Goal: Transaction & Acquisition: Purchase product/service

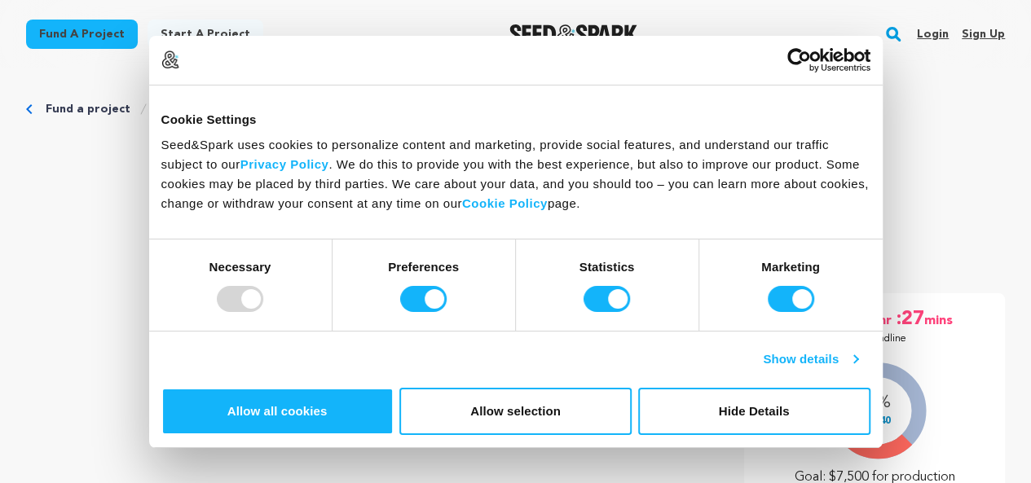
click at [857, 369] on link "Show details" at bounding box center [810, 360] width 95 height 20
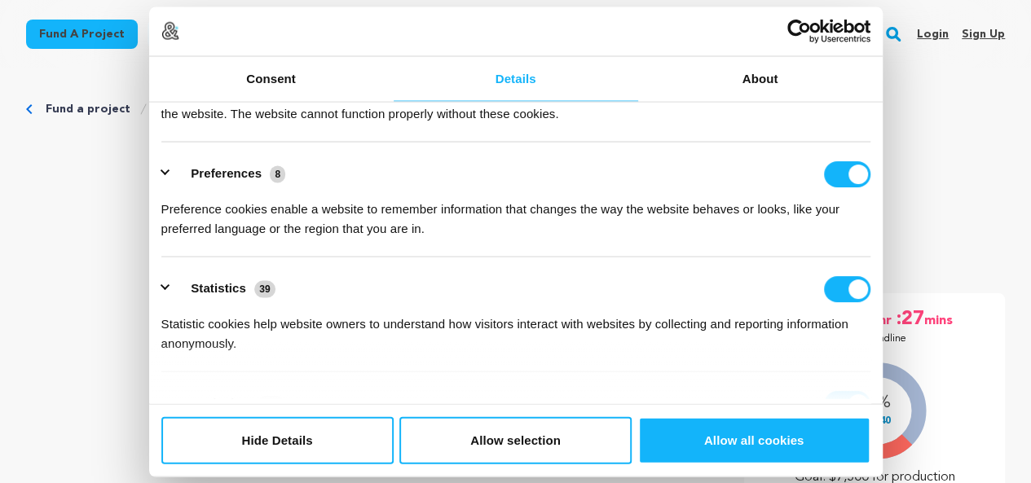
scroll to position [122, 0]
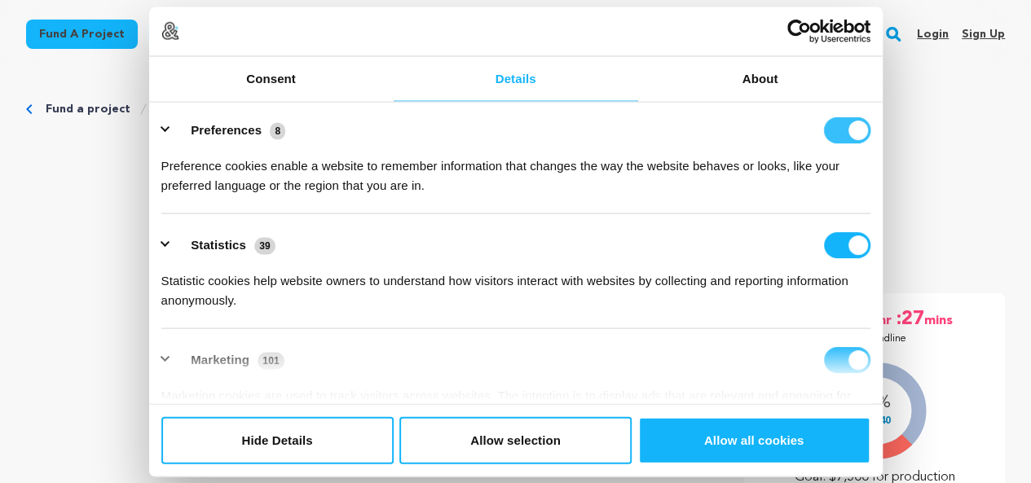
click at [834, 143] on input "Preferences" at bounding box center [847, 130] width 46 height 26
checkbox input "false"
click at [833, 258] on input "Statistics" at bounding box center [847, 245] width 46 height 26
checkbox input "false"
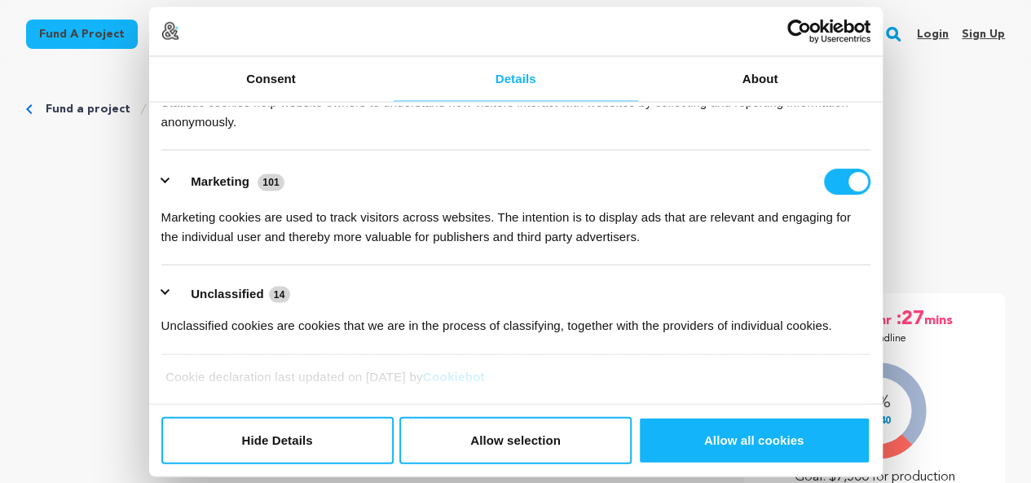
scroll to position [372, 0]
click at [826, 174] on input "Marketing" at bounding box center [847, 182] width 46 height 26
checkbox input "false"
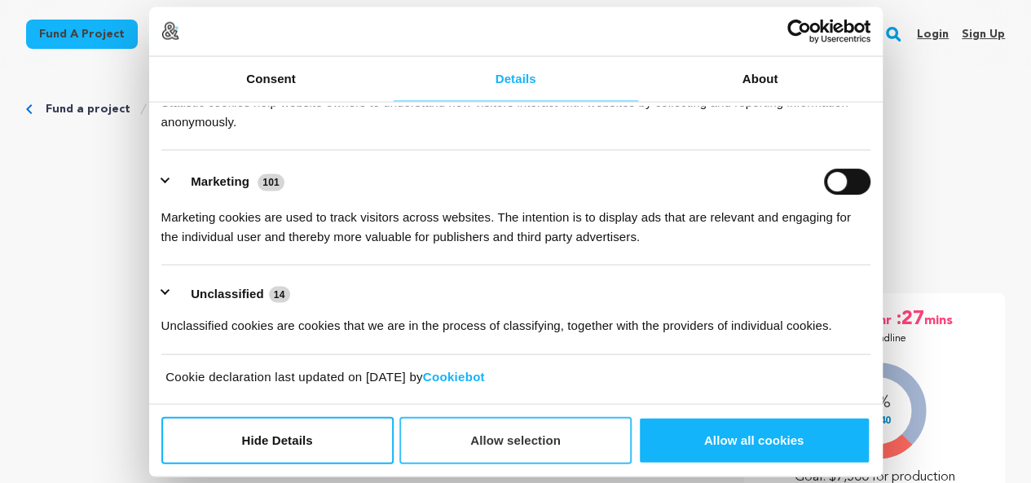
click at [542, 416] on button "Allow selection" at bounding box center [515, 439] width 232 height 47
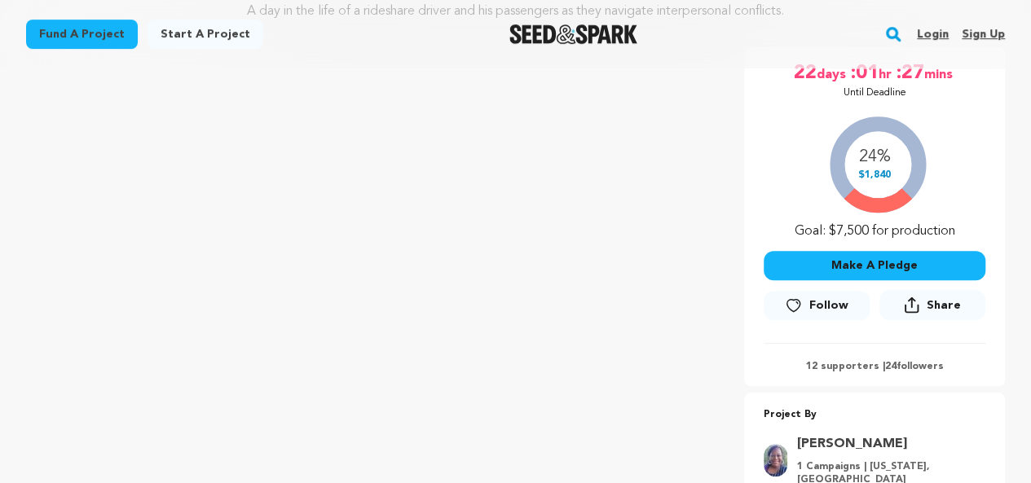
scroll to position [257, 0]
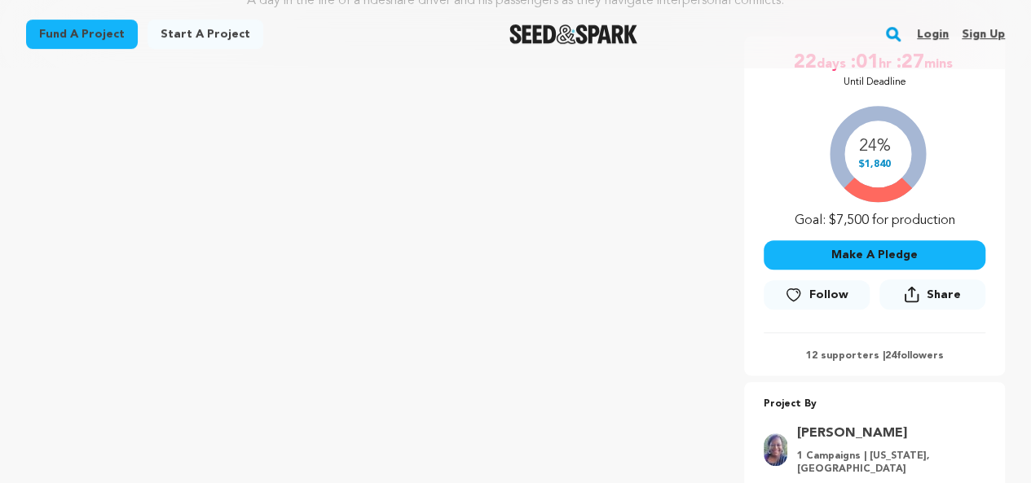
click at [886, 258] on button "Make A Pledge" at bounding box center [874, 254] width 222 height 29
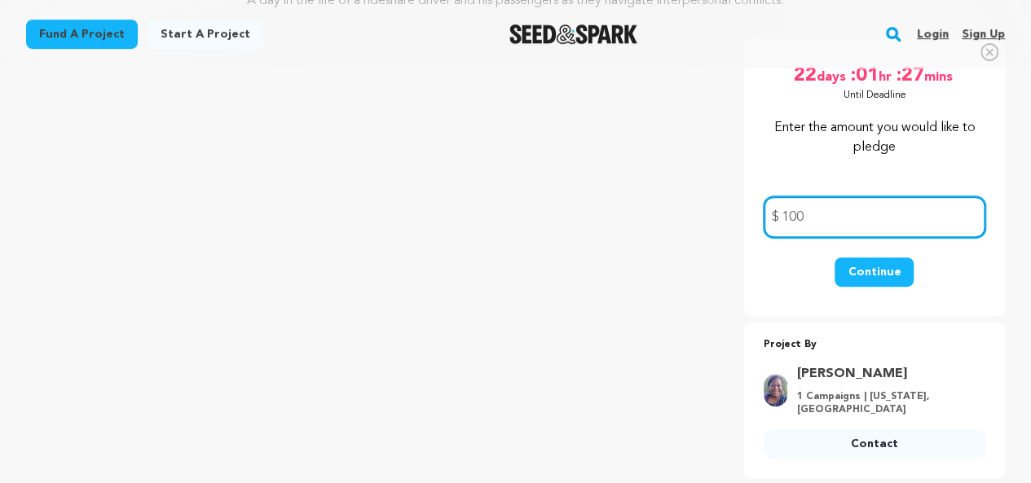
type input "100"
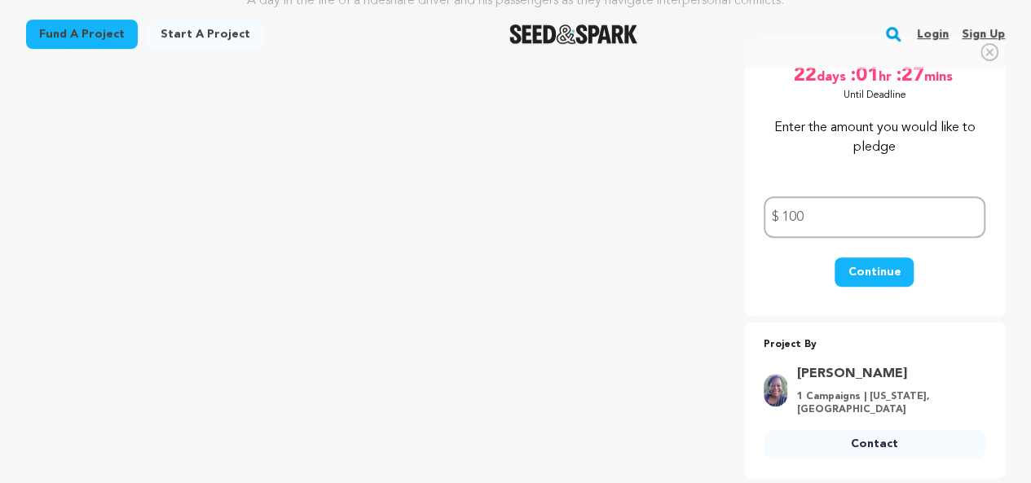
click at [873, 260] on button "Continue" at bounding box center [873, 271] width 79 height 29
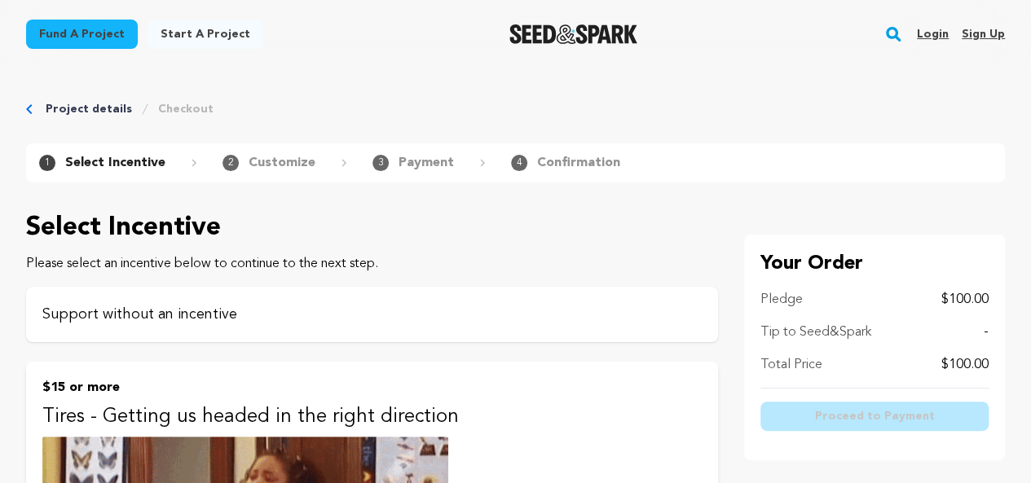
click at [126, 312] on p "Support without an incentive" at bounding box center [371, 314] width 659 height 23
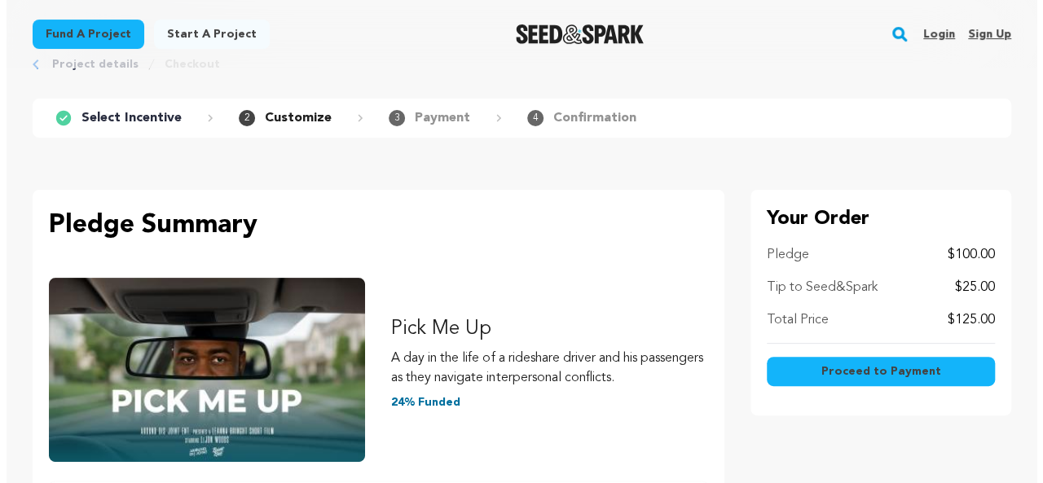
scroll to position [118, 0]
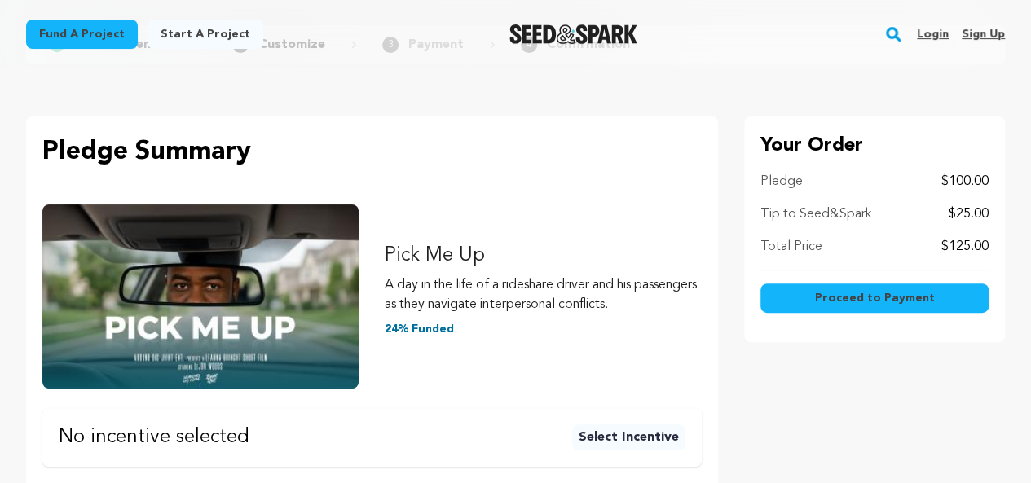
click at [862, 297] on span "Proceed to Payment" at bounding box center [874, 298] width 120 height 16
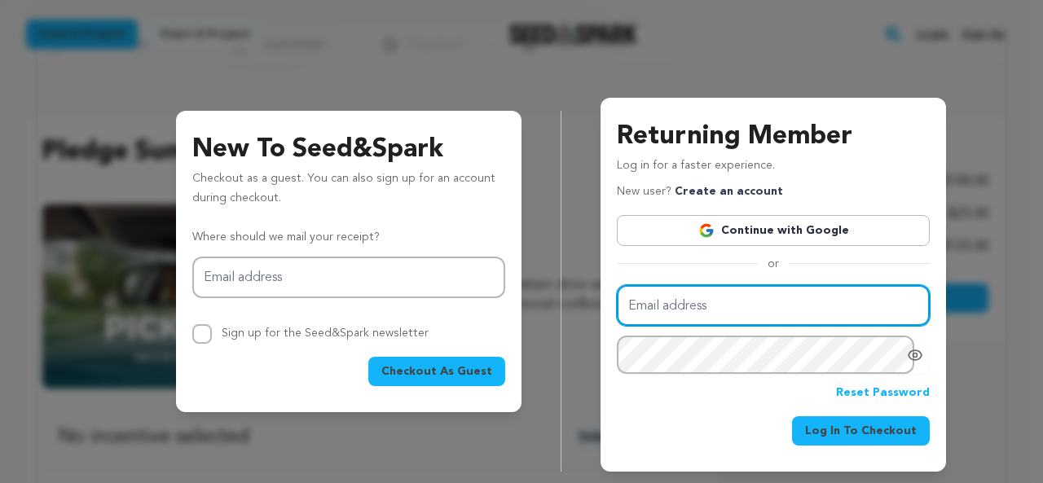
click at [698, 302] on input "Email address" at bounding box center [773, 306] width 313 height 42
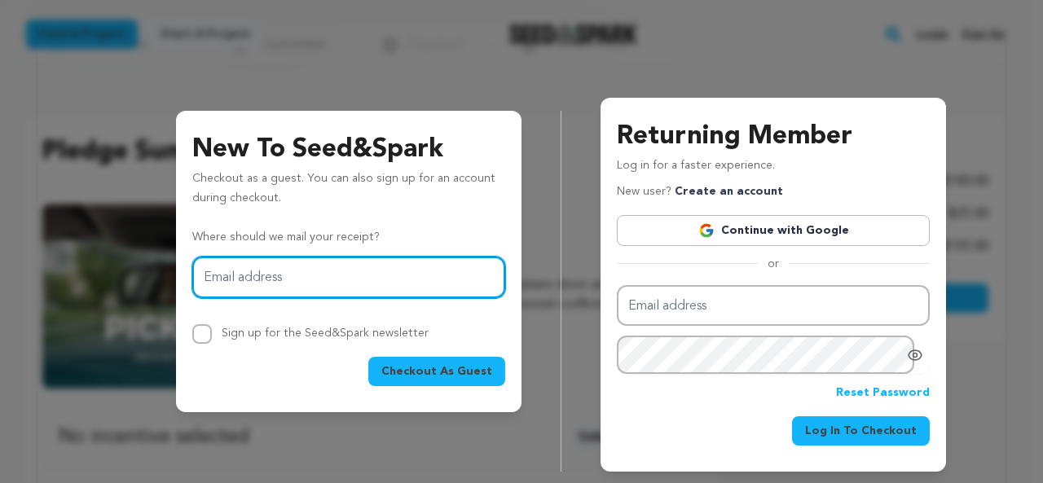
click at [424, 268] on input "Email address" at bounding box center [348, 278] width 313 height 42
type input "rik.swartzwelder@att.net"
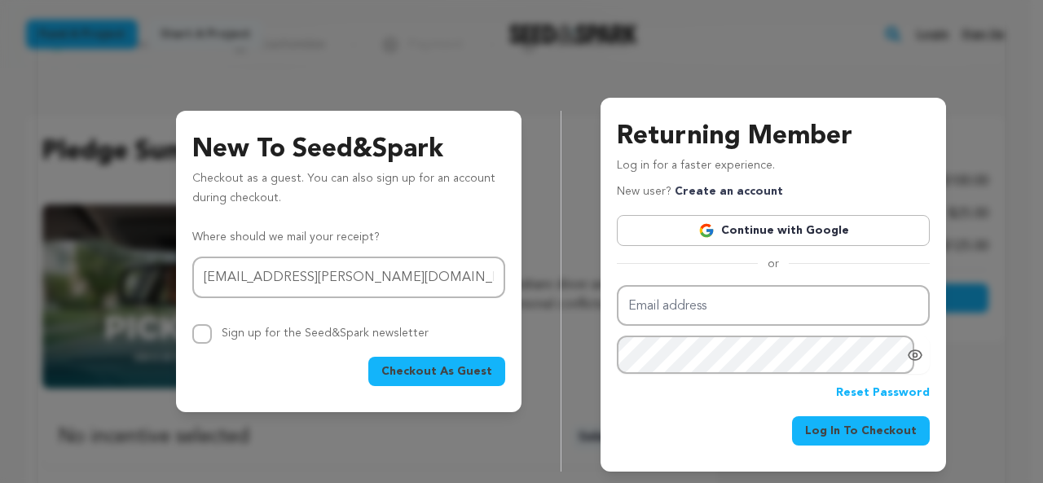
click at [419, 369] on span "Checkout As Guest" at bounding box center [436, 371] width 111 height 16
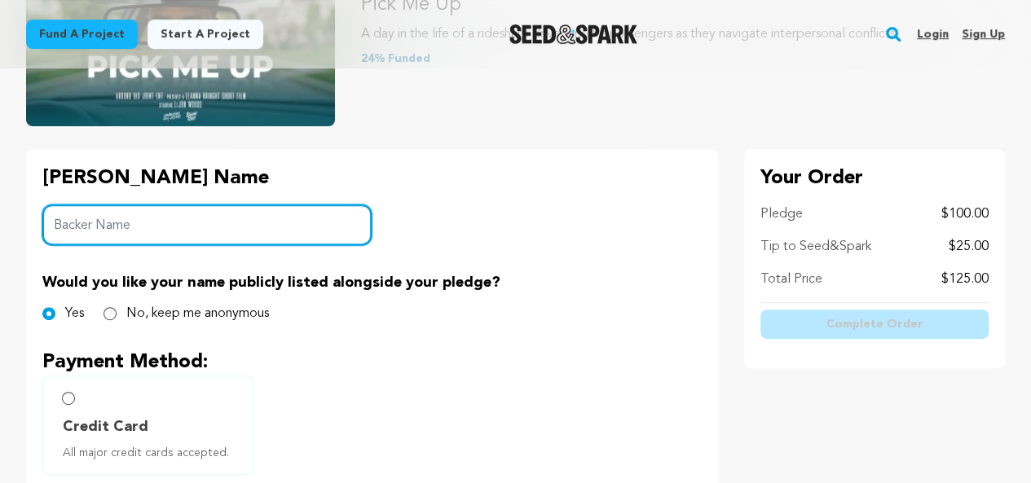
scroll to position [266, 0]
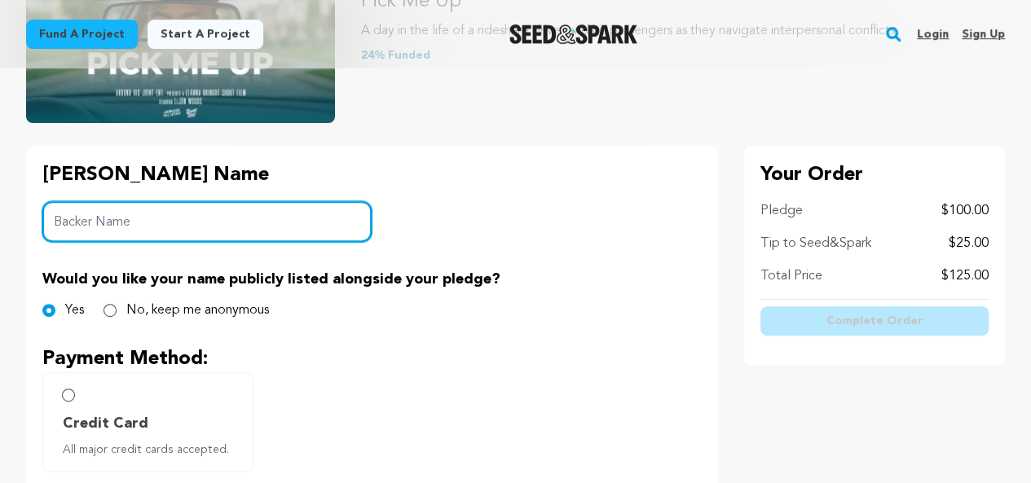
click at [117, 217] on input "Backer Name" at bounding box center [206, 222] width 329 height 42
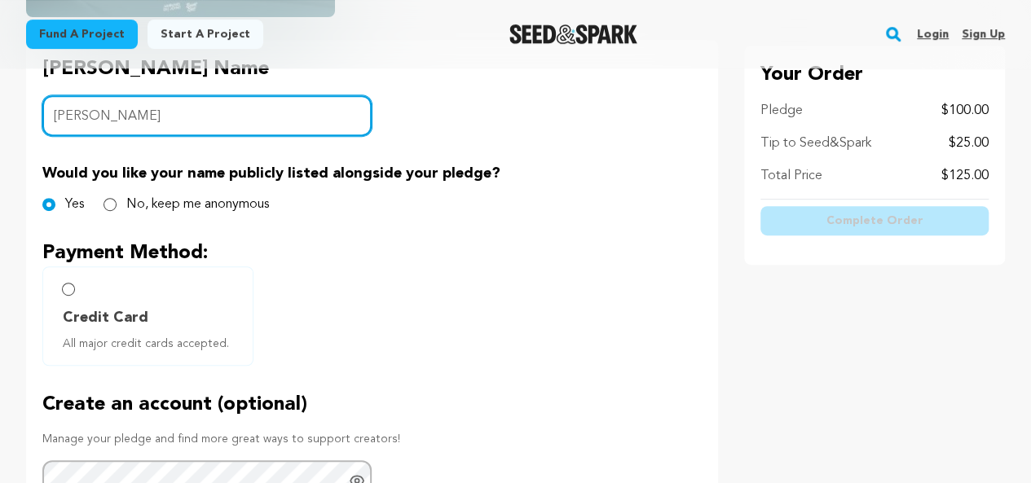
scroll to position [373, 0]
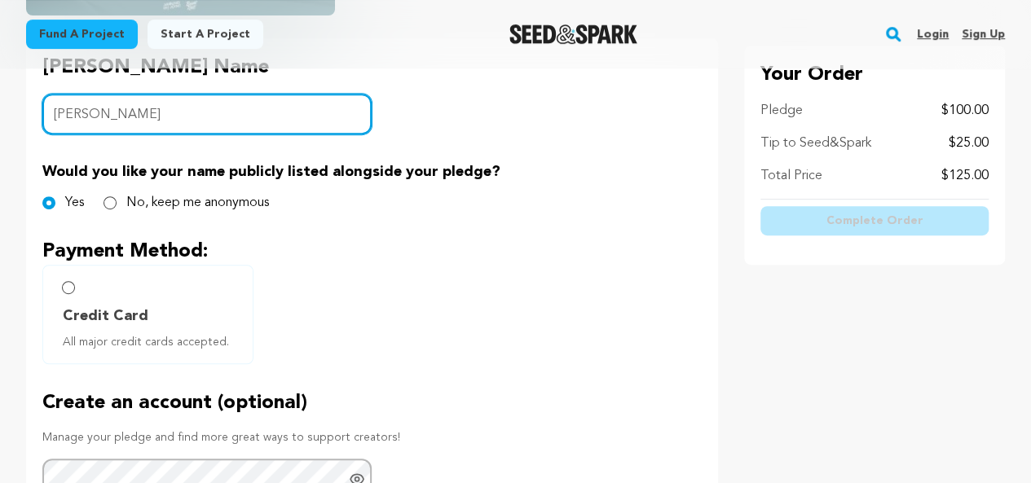
type input "Rik Swartzwelder"
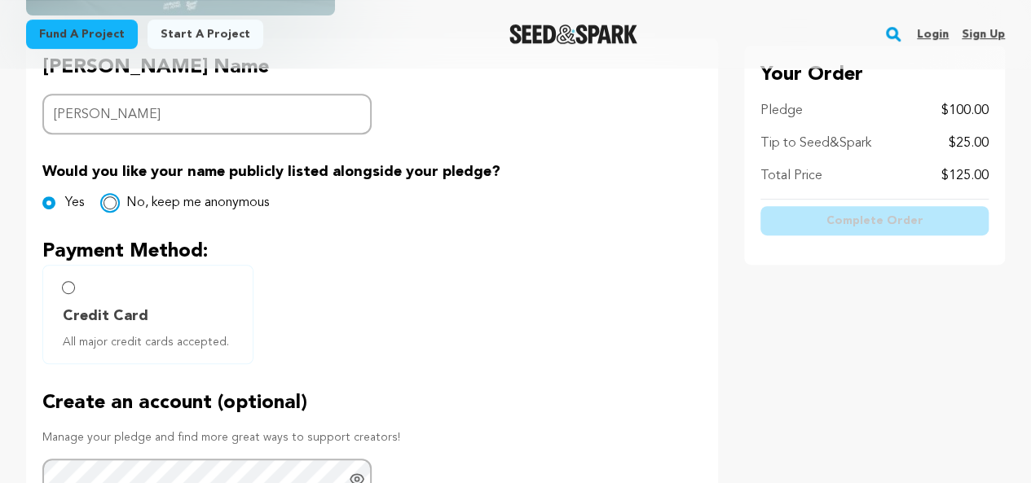
click at [112, 205] on input "No, keep me anonymous" at bounding box center [109, 202] width 13 height 13
radio input "true"
click at [72, 288] on input "Credit Card All major credit cards accepted." at bounding box center [68, 287] width 13 height 13
radio input "false"
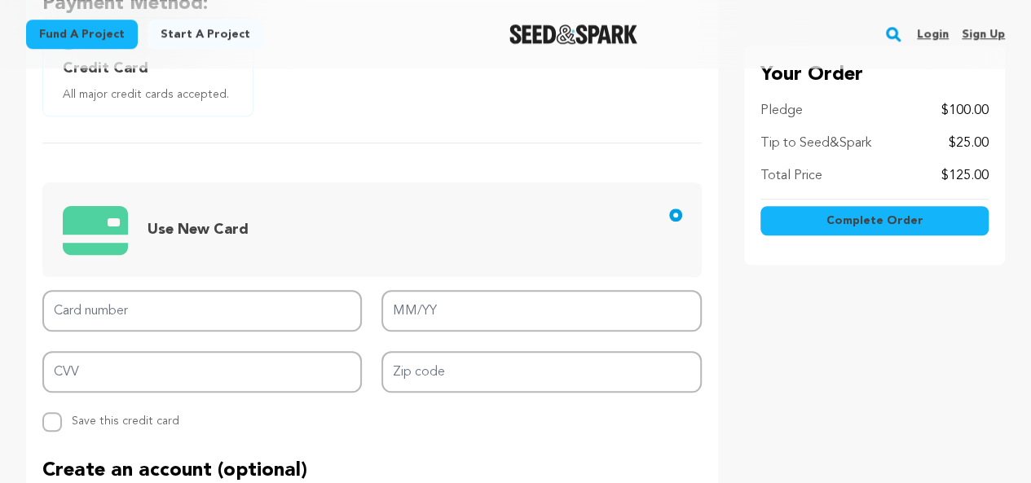
scroll to position [632, 0]
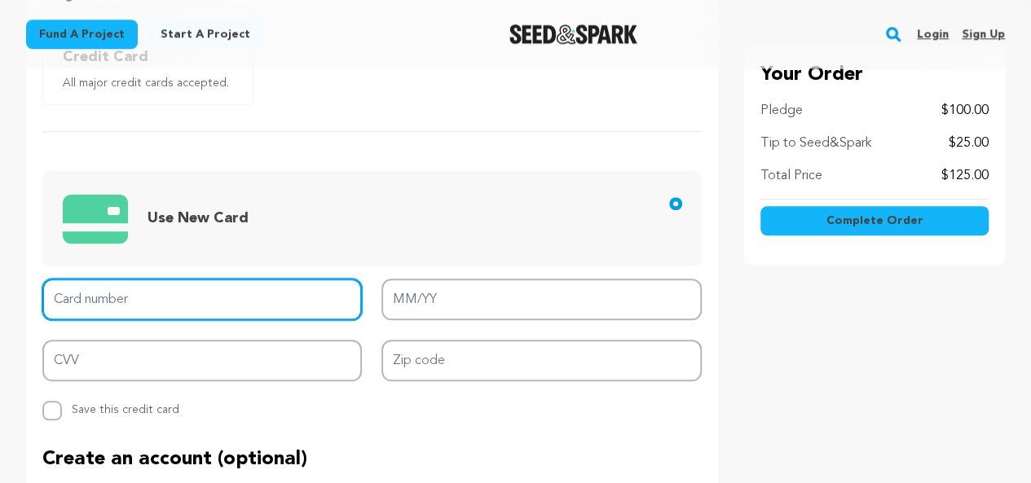
click at [228, 305] on input "Card number" at bounding box center [201, 300] width 319 height 42
type input "4388 5400 7764 3491"
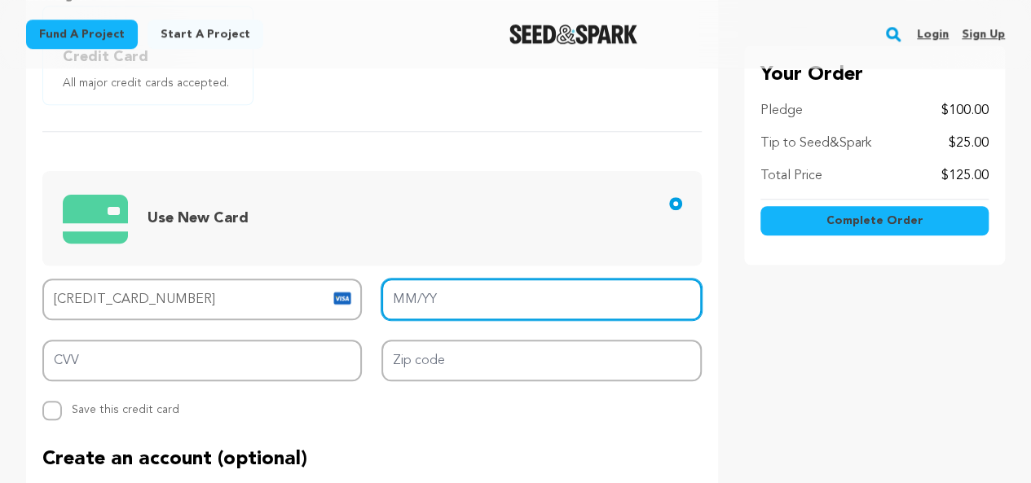
click at [425, 300] on input "MM/YY" at bounding box center [540, 300] width 319 height 42
type input "01/26"
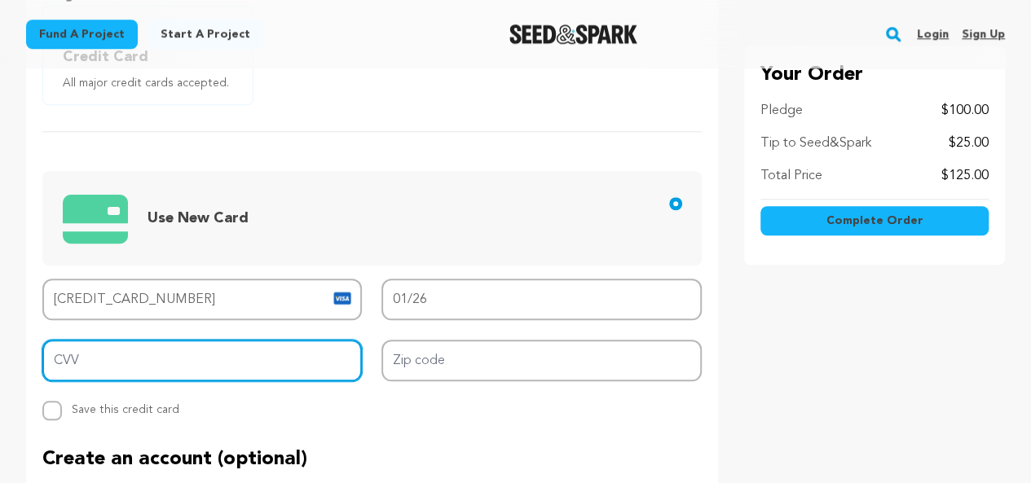
click at [246, 358] on input "CVV" at bounding box center [201, 361] width 319 height 42
type input "687"
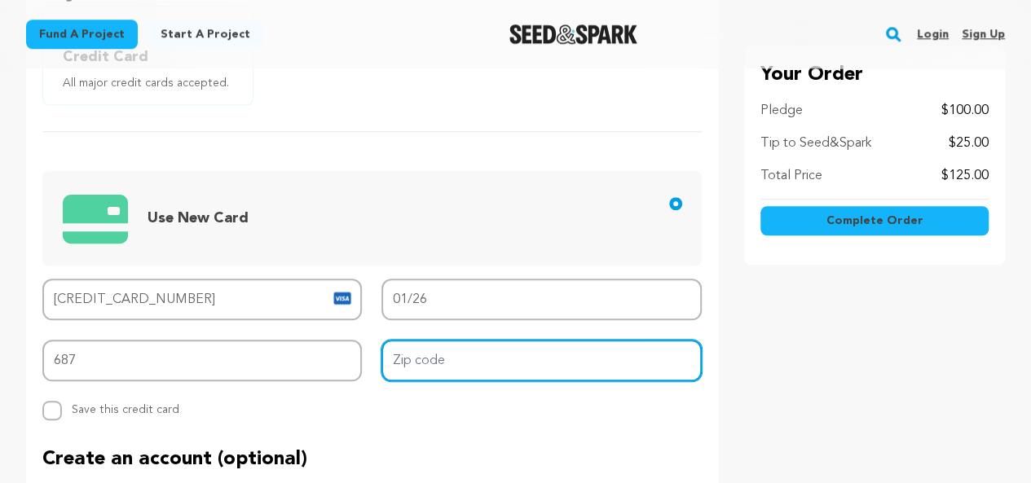
click at [433, 367] on input "Zip code" at bounding box center [540, 361] width 319 height 42
type input "33578"
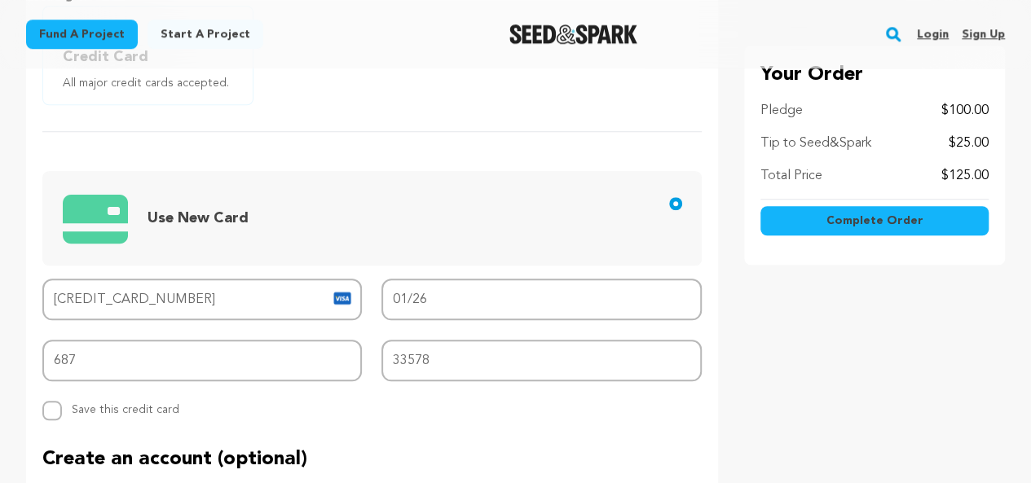
click at [469, 400] on div "Card number 4388 5400 7764 3491 MM/YY 01/26 CVV 687 Zip code 33578 Replace save…" at bounding box center [371, 350] width 659 height 142
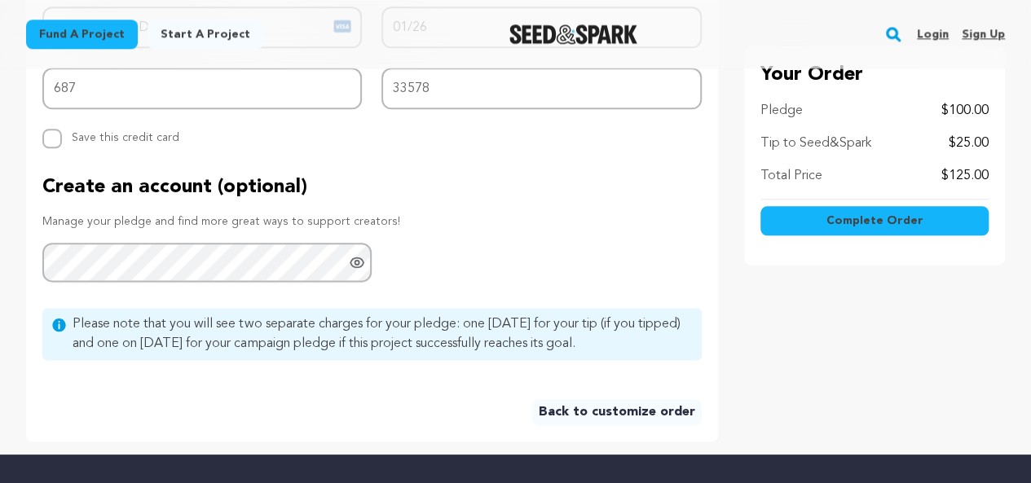
scroll to position [865, 0]
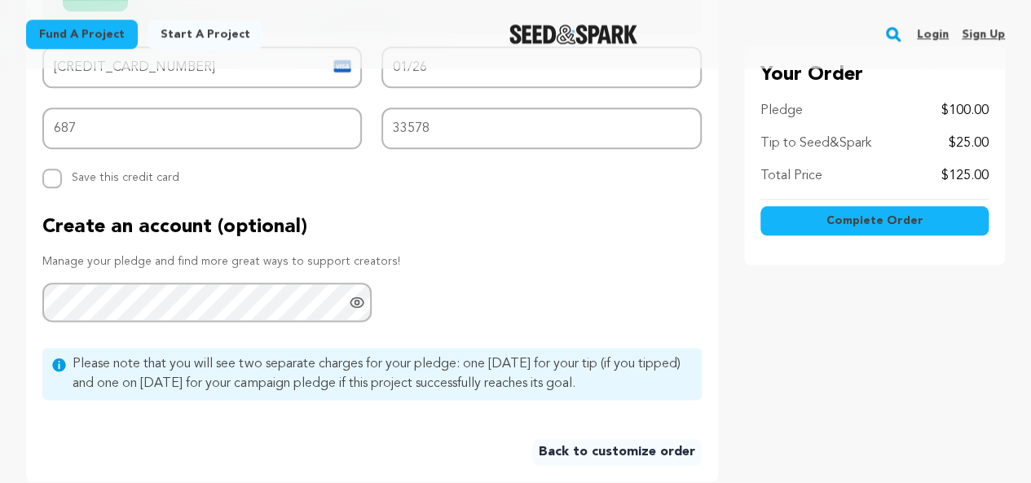
click at [361, 301] on icon "Show password as plain text. Warning: this will display your password on the sc…" at bounding box center [357, 302] width 16 height 16
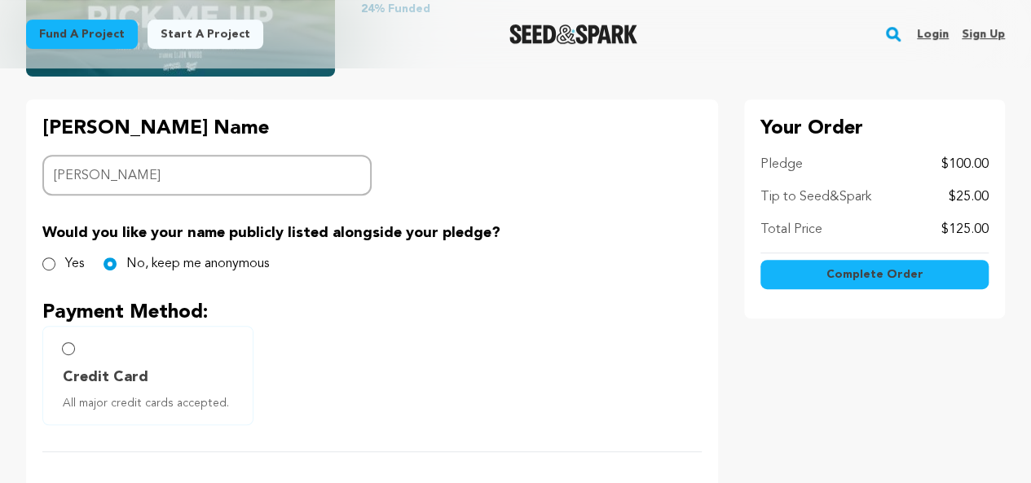
scroll to position [378, 0]
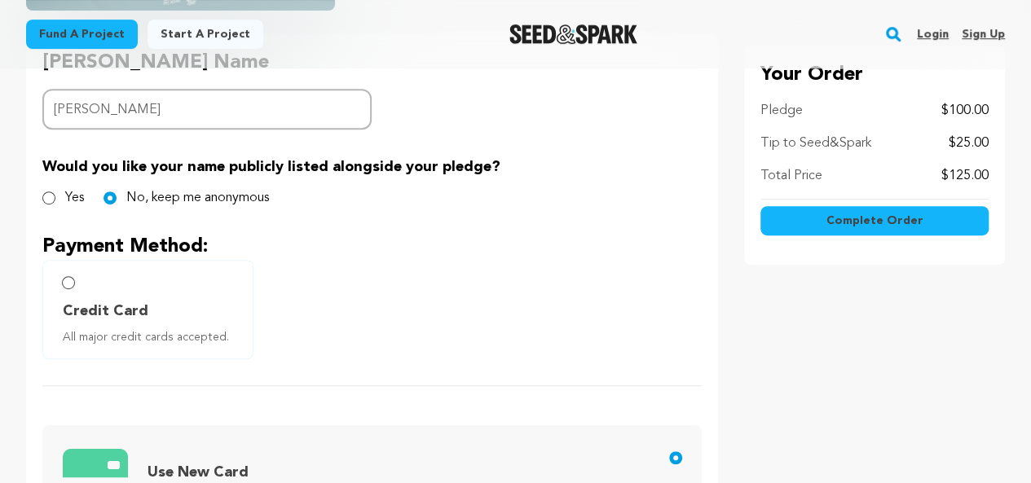
click at [896, 219] on span "Complete Order" at bounding box center [873, 221] width 97 height 16
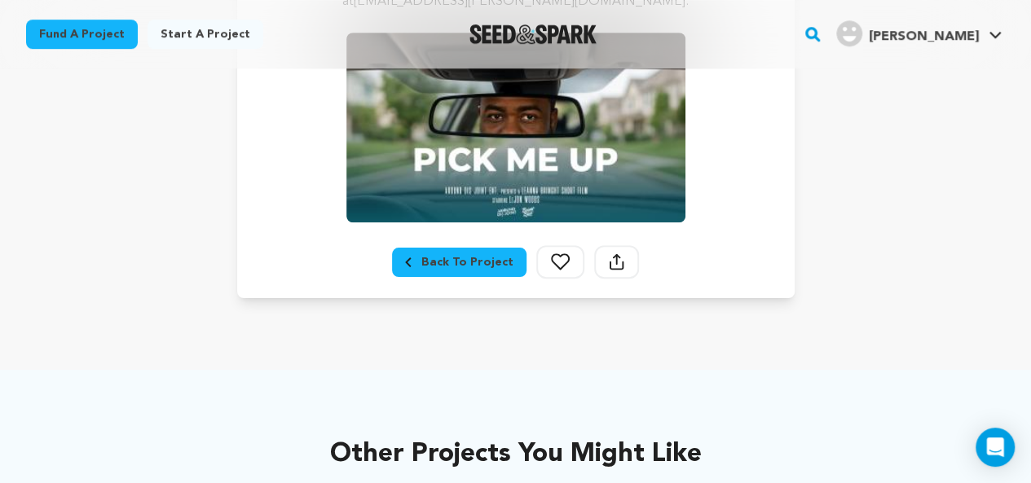
scroll to position [477, 0]
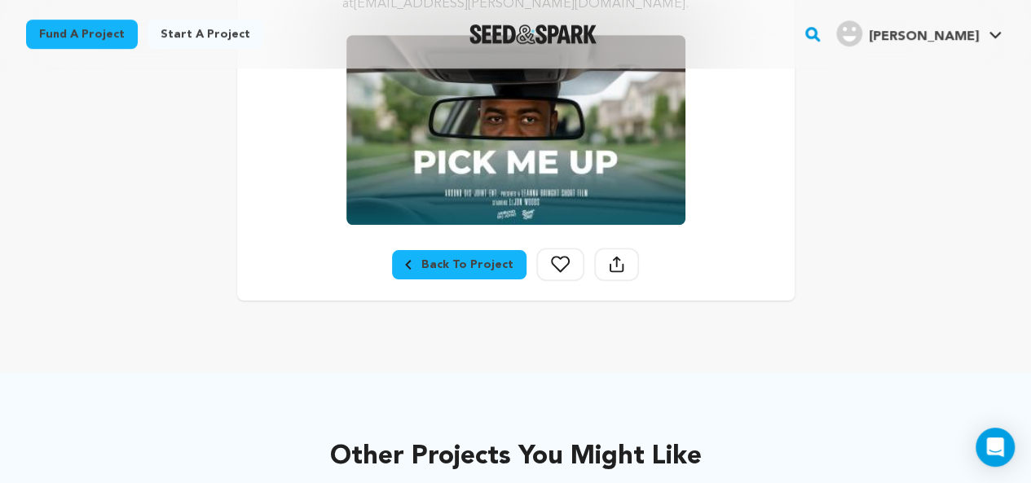
click at [474, 260] on div "Back To Project" at bounding box center [459, 265] width 108 height 16
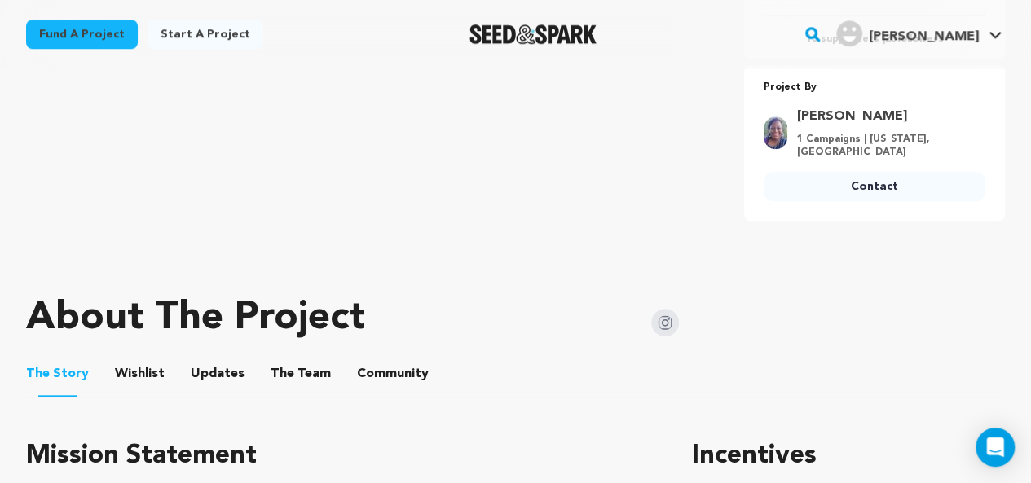
scroll to position [602, 0]
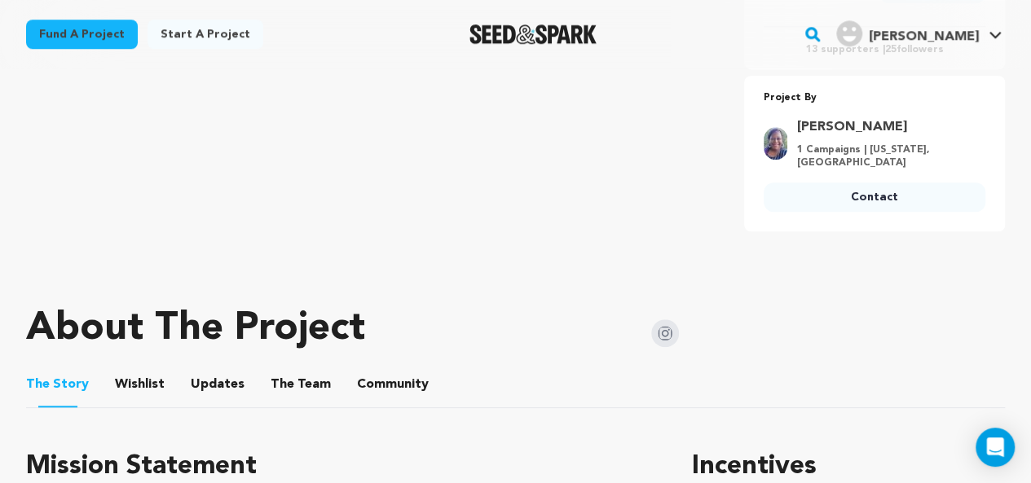
click at [297, 368] on button "The Team" at bounding box center [300, 387] width 39 height 39
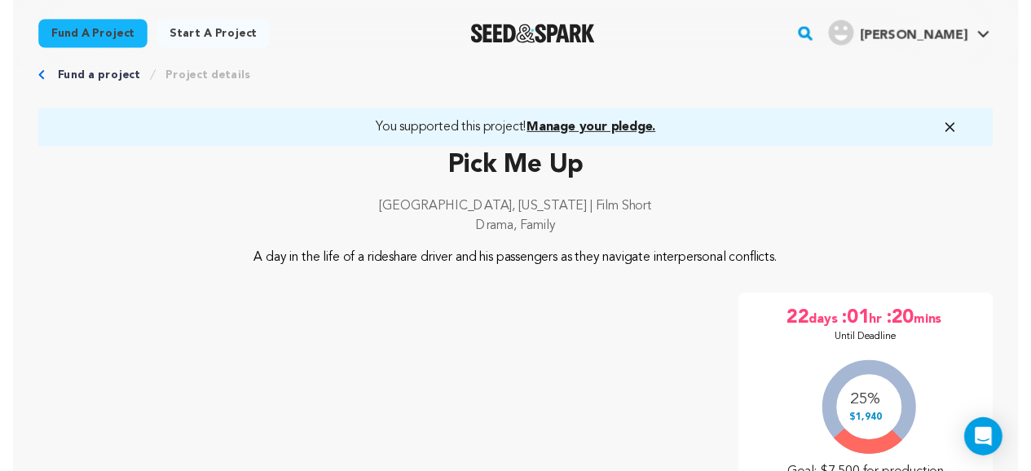
scroll to position [65, 0]
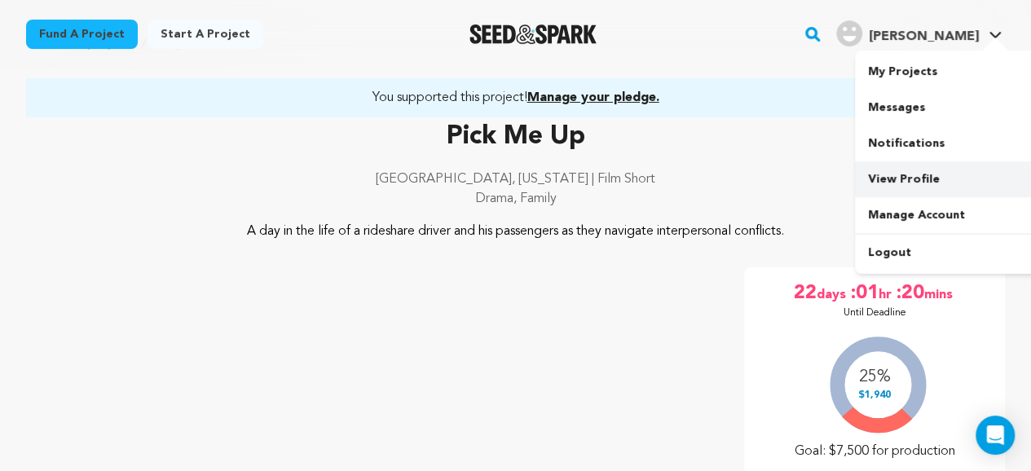
click at [915, 178] on link "View Profile" at bounding box center [946, 179] width 183 height 36
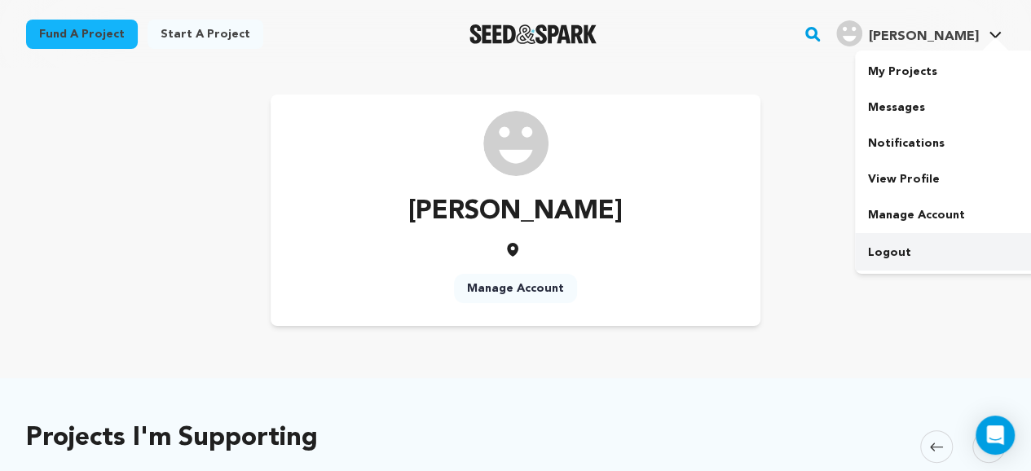
click at [901, 252] on link "Logout" at bounding box center [946, 253] width 183 height 36
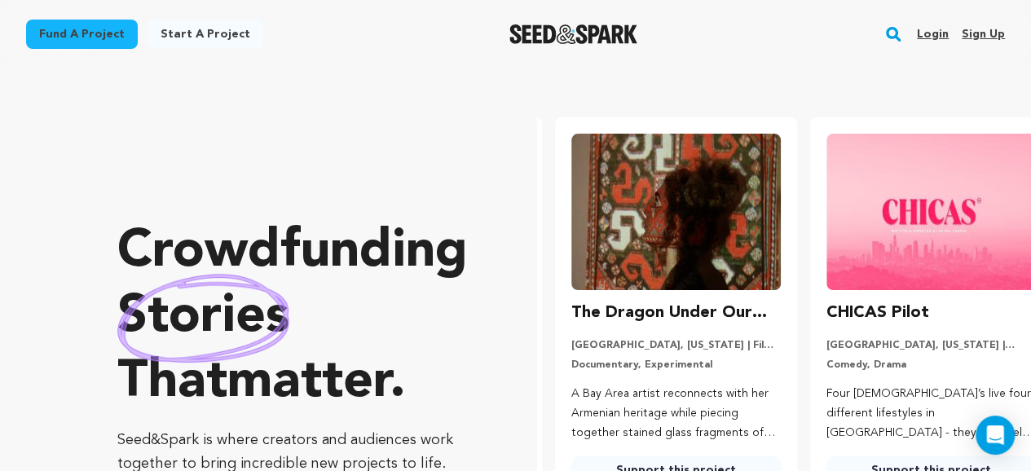
scroll to position [0, 268]
